Goal: Browse casually

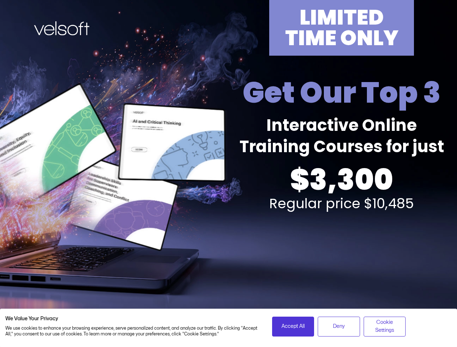
click at [228, 174] on div "LIMITED TIME ONLY Get Our Top 3 Interactive Online Training Courses for just $3…" at bounding box center [228, 159] width 448 height 319
click at [293, 326] on span "Accept All" at bounding box center [292, 327] width 23 height 8
